Goal: Obtain resource: Obtain resource

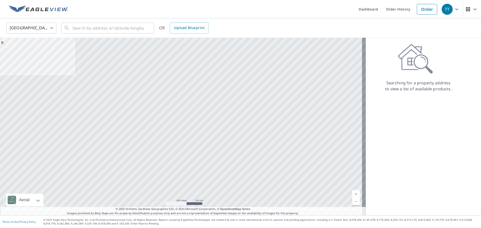
click at [43, 29] on body "TT TT Dashboard Order History Order TT United States US ​ ​ OR Upload Blueprint…" at bounding box center [240, 114] width 481 height 228
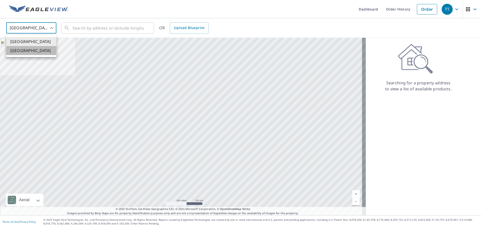
click at [41, 51] on li "[GEOGRAPHIC_DATA]" at bounding box center [31, 50] width 50 height 9
type input "CA"
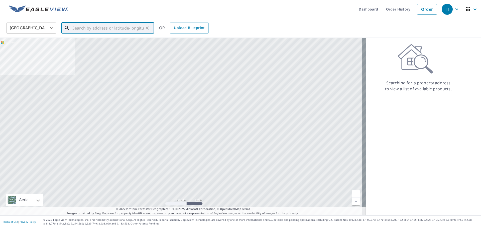
click at [85, 30] on input "text" at bounding box center [107, 28] width 71 height 14
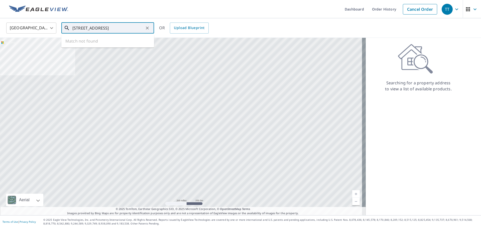
type input "[STREET_ADDRESS]"
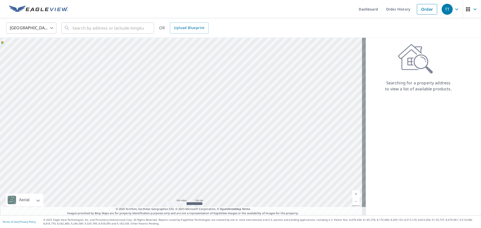
click at [50, 29] on body "TT TT Dashboard Order History Order TT United States US ​ ​ OR Upload Blueprint…" at bounding box center [240, 114] width 481 height 228
click at [21, 53] on li "[GEOGRAPHIC_DATA]" at bounding box center [31, 50] width 50 height 9
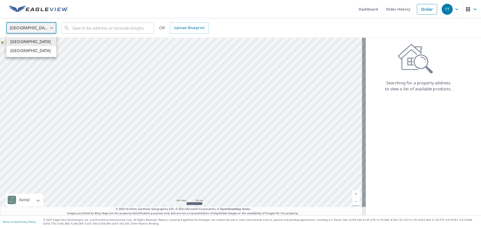
type input "CA"
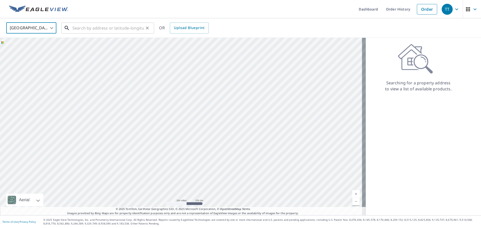
click at [87, 28] on input "text" at bounding box center [107, 28] width 71 height 14
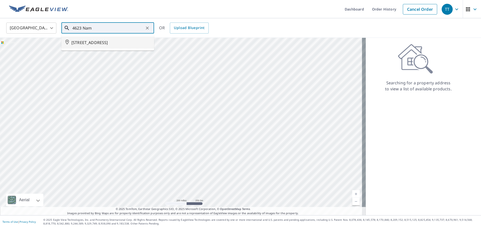
click at [95, 41] on span "4623 NAMAKA CRES NW CALGARY AB T2K2H5" at bounding box center [110, 43] width 79 height 6
type input "4623 NAMAKA CRES NW CALGARY AB T2K2H5"
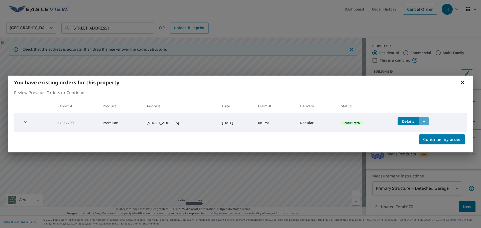
click at [427, 119] on icon "filesDropdownBtn-67367790" at bounding box center [424, 122] width 6 height 6
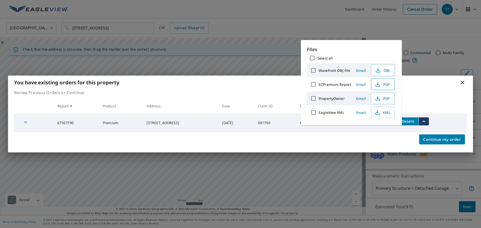
click at [378, 85] on icon "button" at bounding box center [378, 84] width 6 height 6
